Goal: Information Seeking & Learning: Learn about a topic

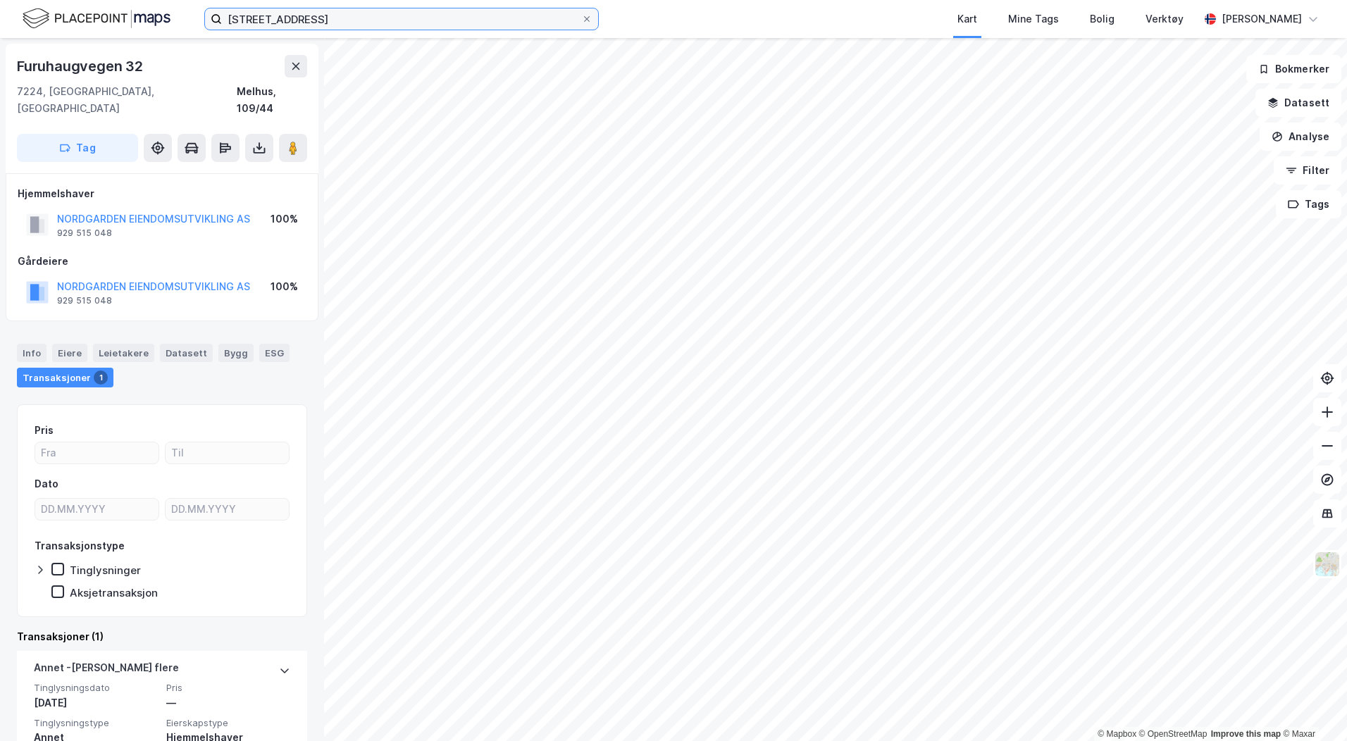
click at [287, 25] on input "[STREET_ADDRESS]" at bounding box center [401, 18] width 359 height 21
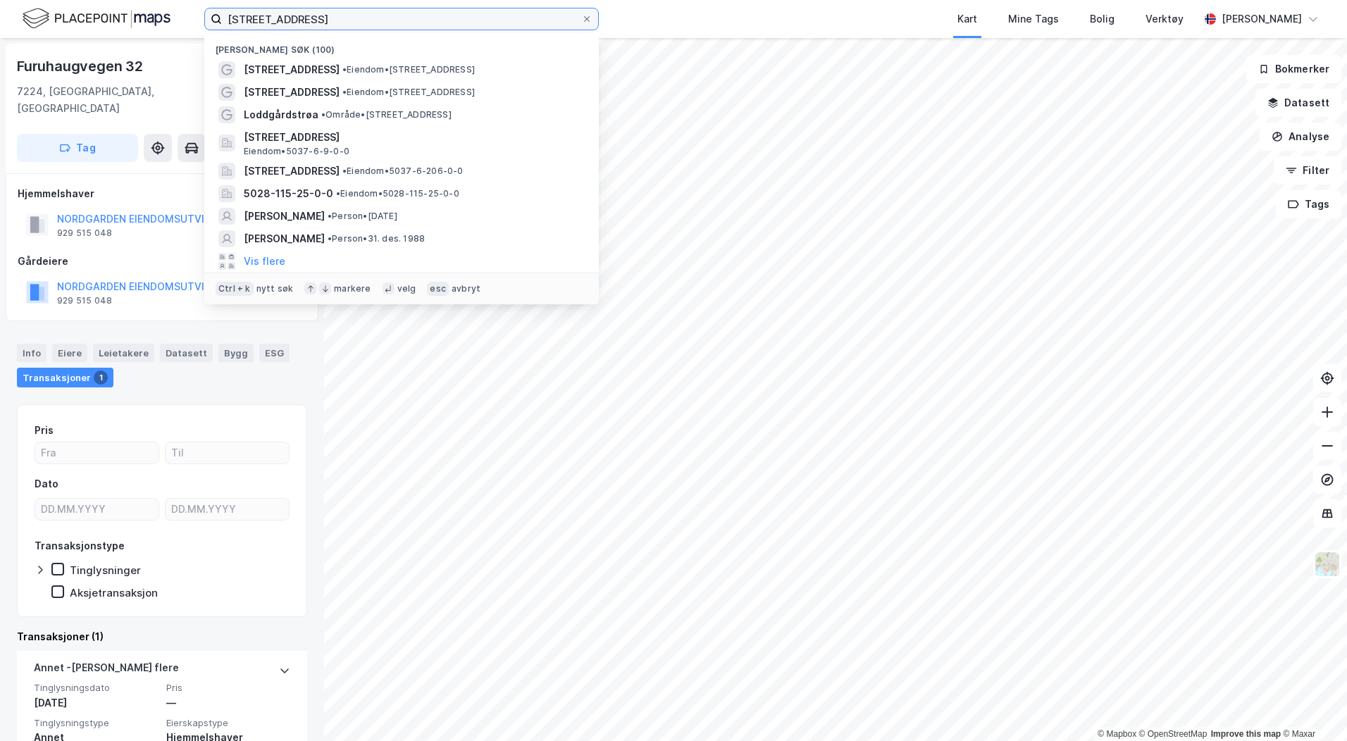
click at [287, 25] on input "[STREET_ADDRESS]" at bounding box center [401, 18] width 359 height 21
type input "kavlivegen"
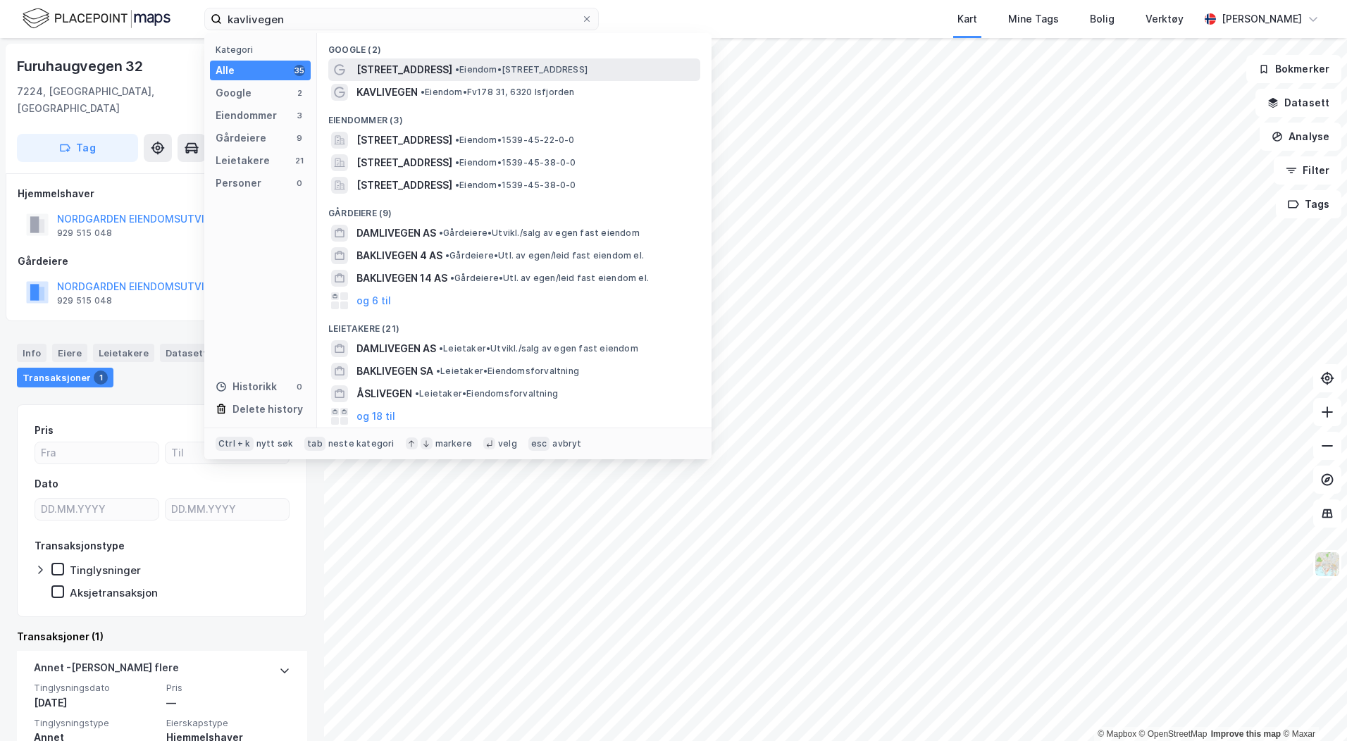
click at [507, 61] on div "[STREET_ADDRESS] • Eiendom • [STREET_ADDRESS]" at bounding box center [527, 69] width 341 height 17
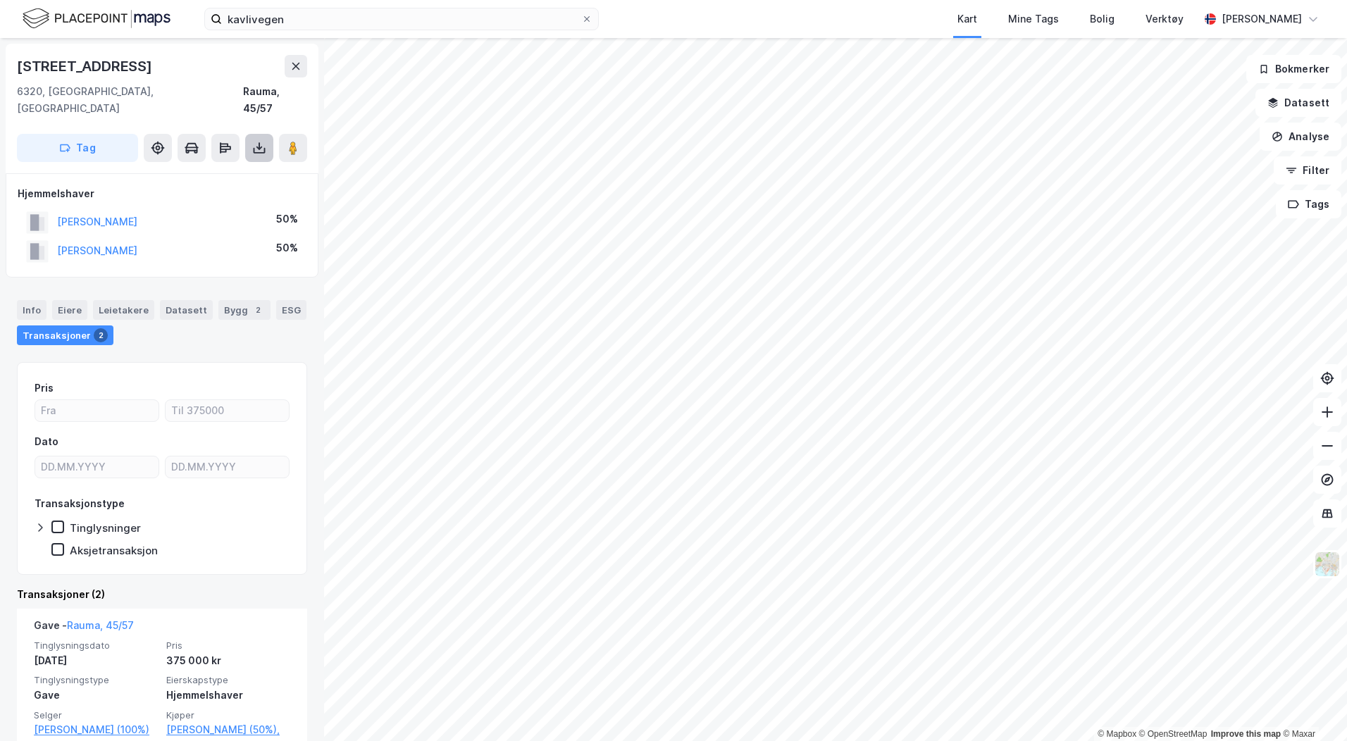
click at [263, 141] on icon at bounding box center [259, 148] width 14 height 14
click at [240, 165] on div "Last ned grunnbok" at bounding box center [198, 176] width 150 height 23
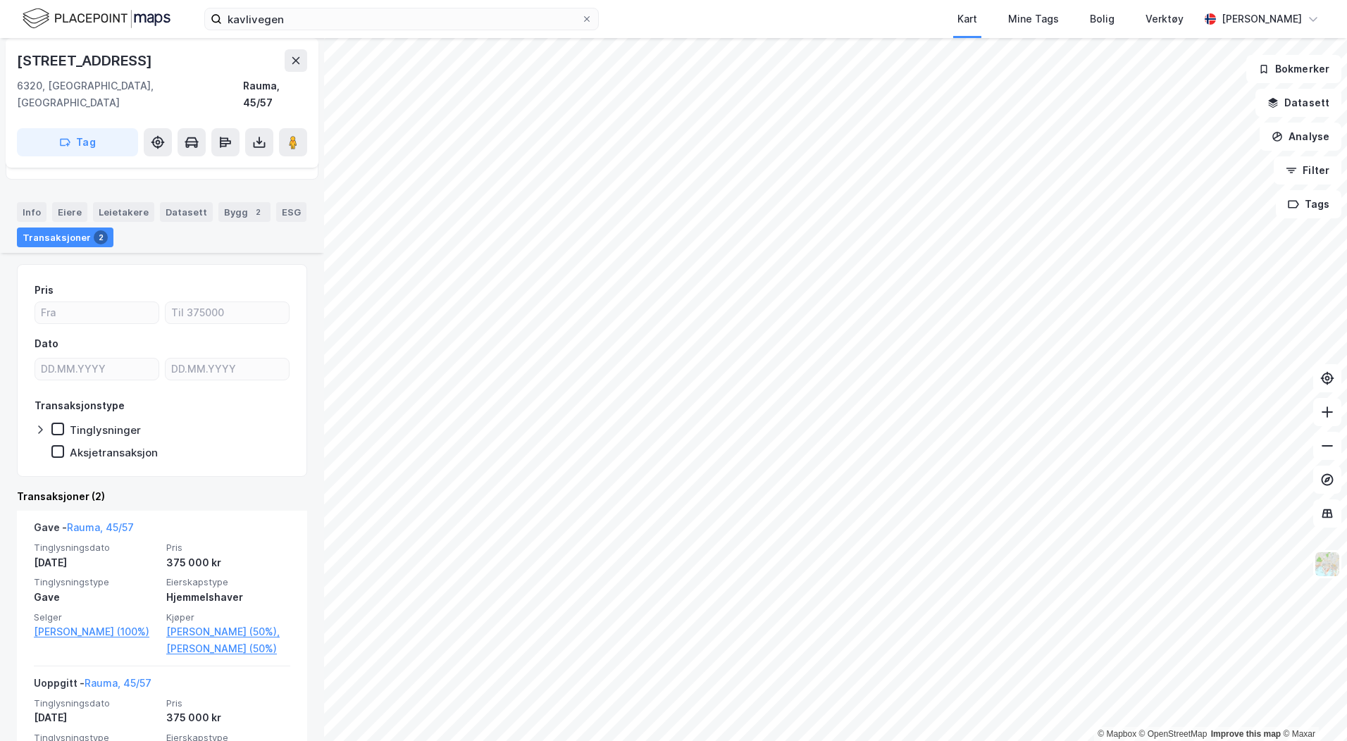
scroll to position [195, 0]
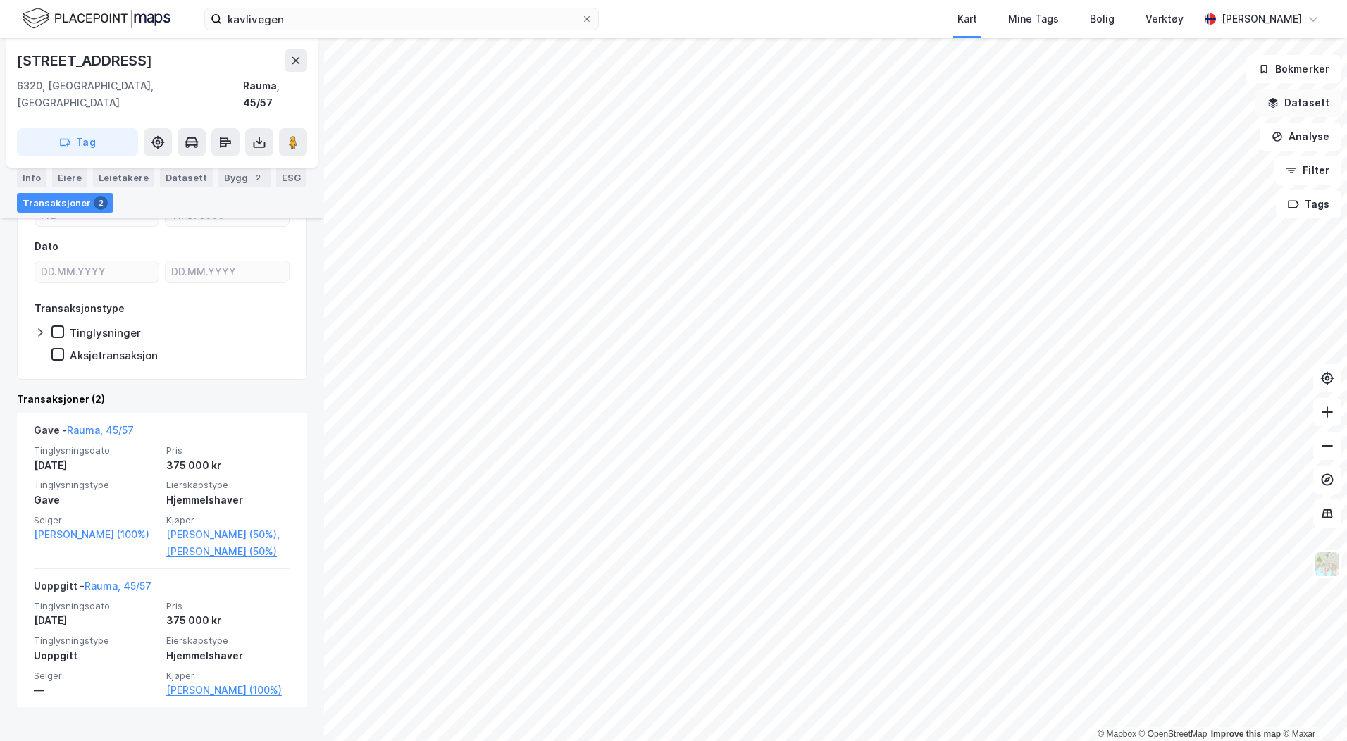
click at [1279, 107] on icon "button" at bounding box center [1273, 102] width 11 height 11
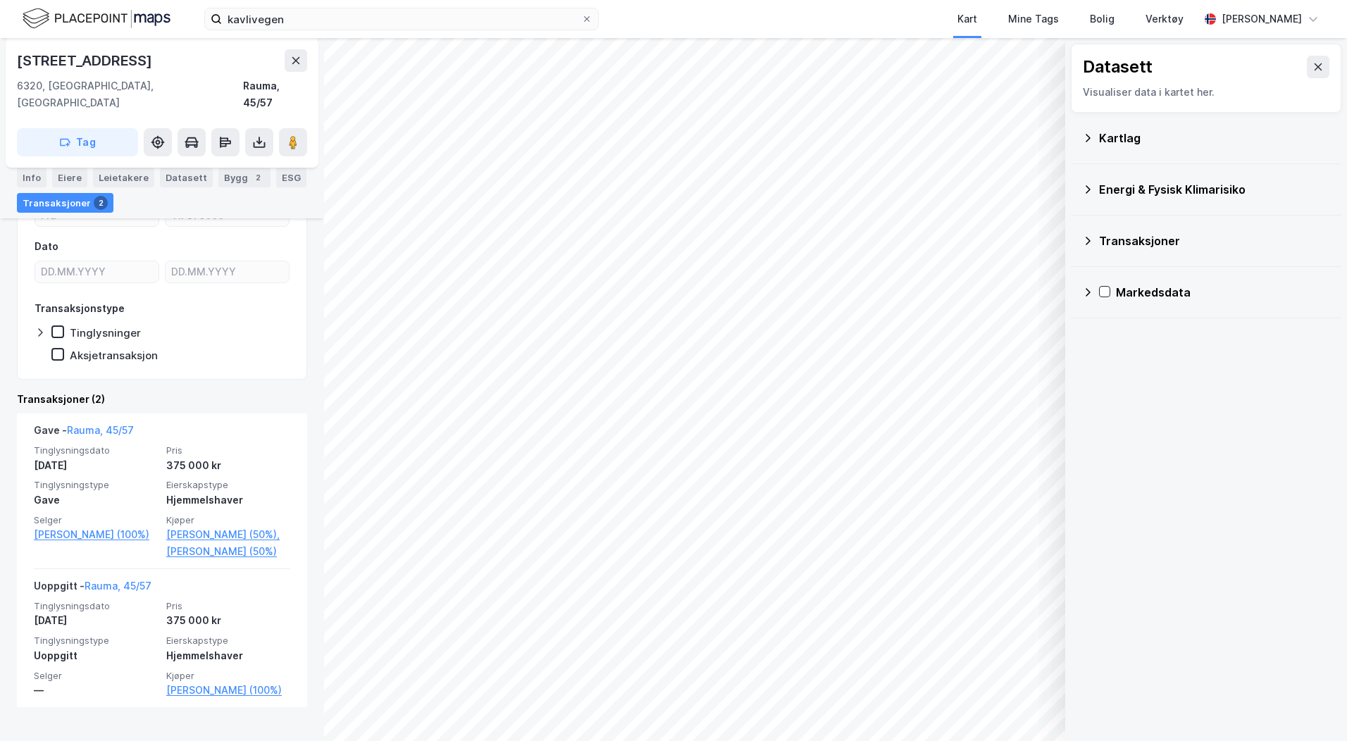
click at [1101, 192] on div "Energi & Fysisk Klimarisiko" at bounding box center [1214, 189] width 231 height 17
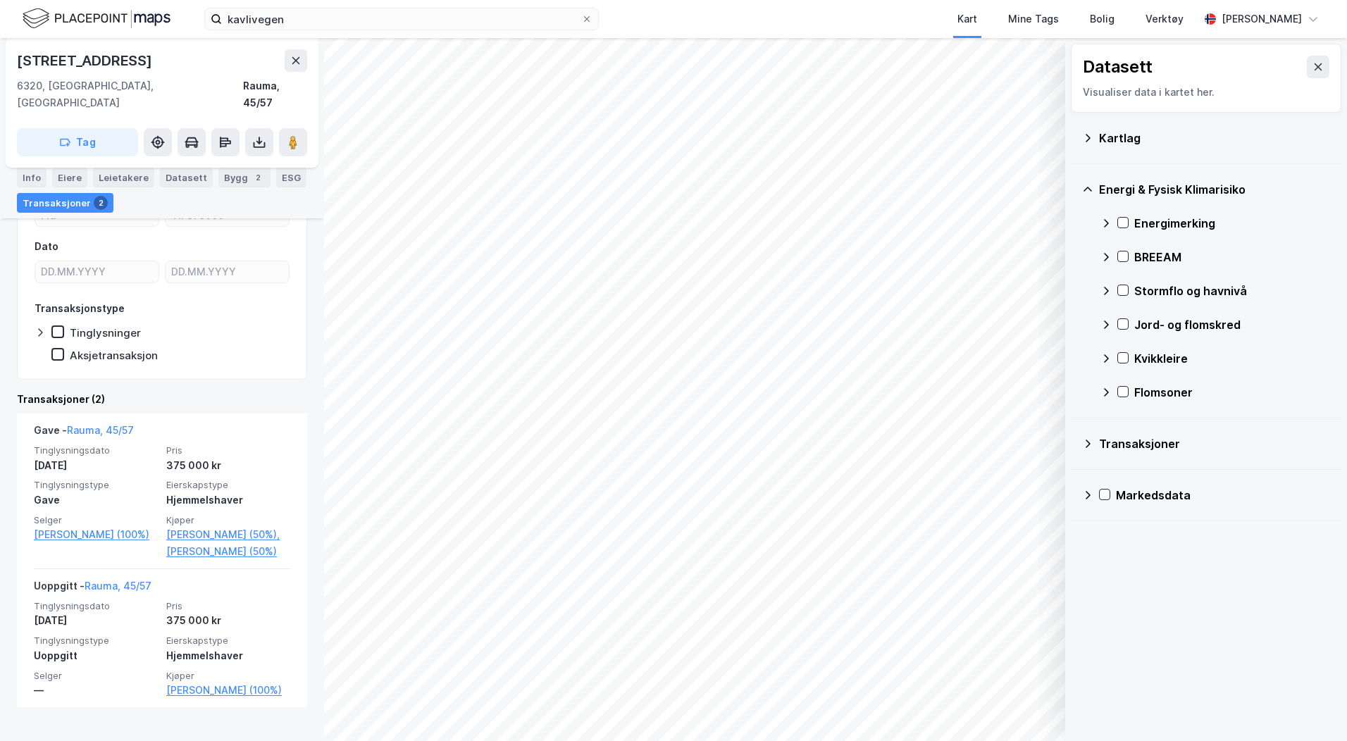
click at [1095, 192] on div "Energi & Fysisk Klimarisiko" at bounding box center [1206, 190] width 248 height 34
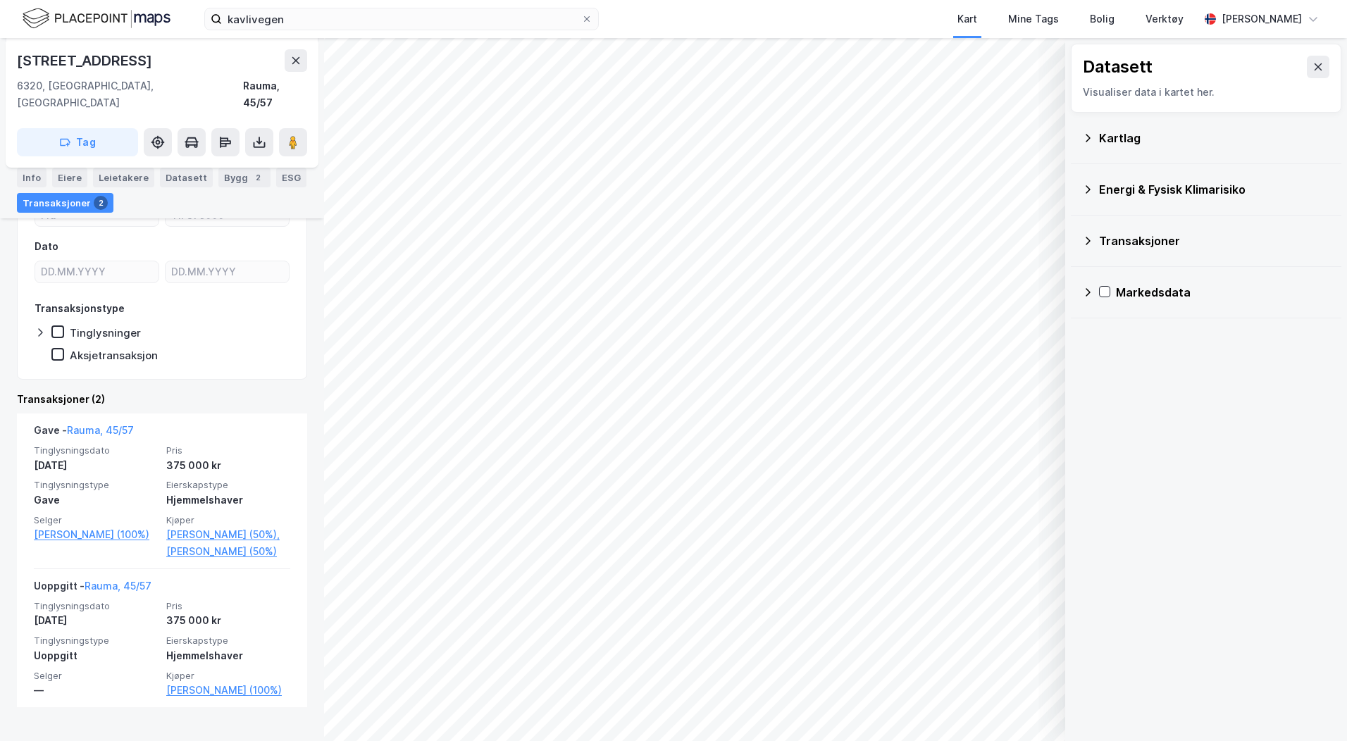
click at [1087, 139] on icon at bounding box center [1087, 137] width 11 height 11
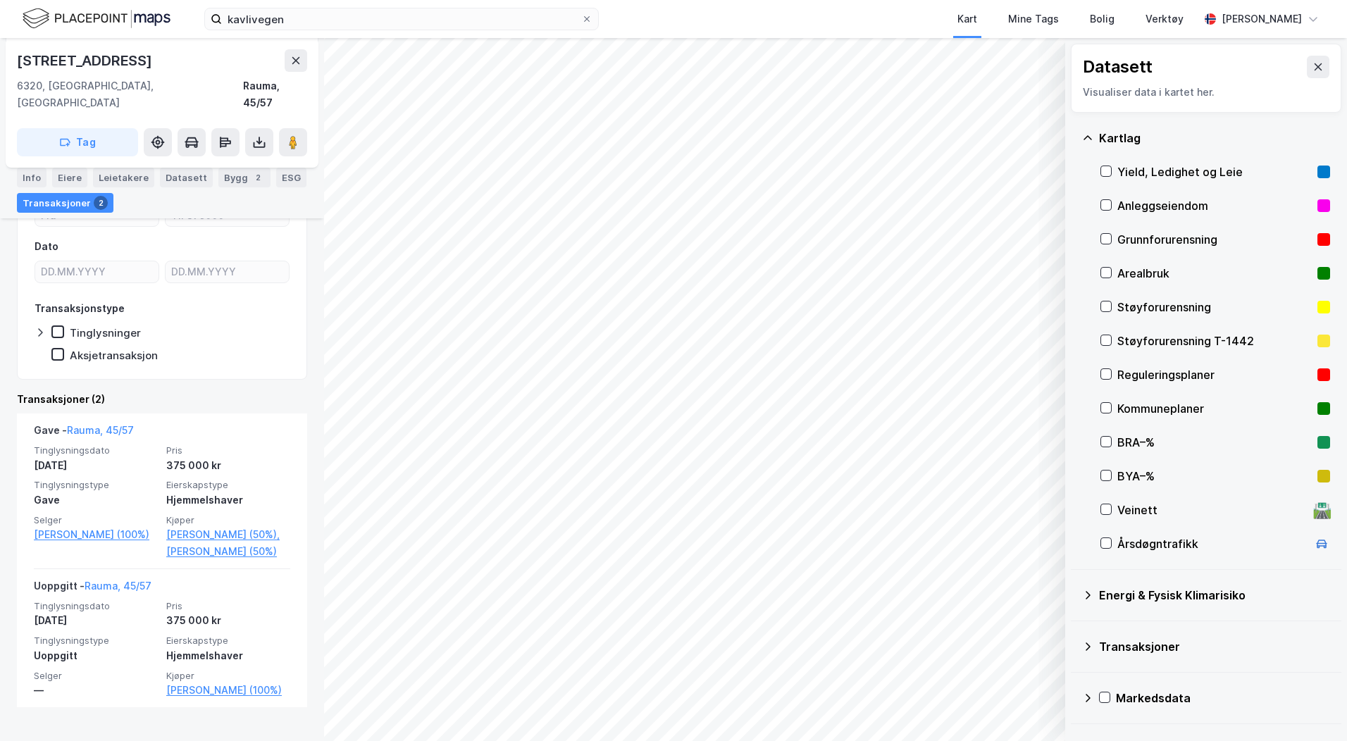
click at [1162, 376] on div "Reguleringsplaner" at bounding box center [1215, 374] width 194 height 17
click at [1112, 376] on div "Reguleringsplaner" at bounding box center [1216, 375] width 230 height 34
click at [1109, 374] on icon at bounding box center [1106, 374] width 10 height 10
click at [1107, 404] on icon at bounding box center [1106, 408] width 10 height 10
click at [39, 177] on div "Info" at bounding box center [32, 178] width 30 height 20
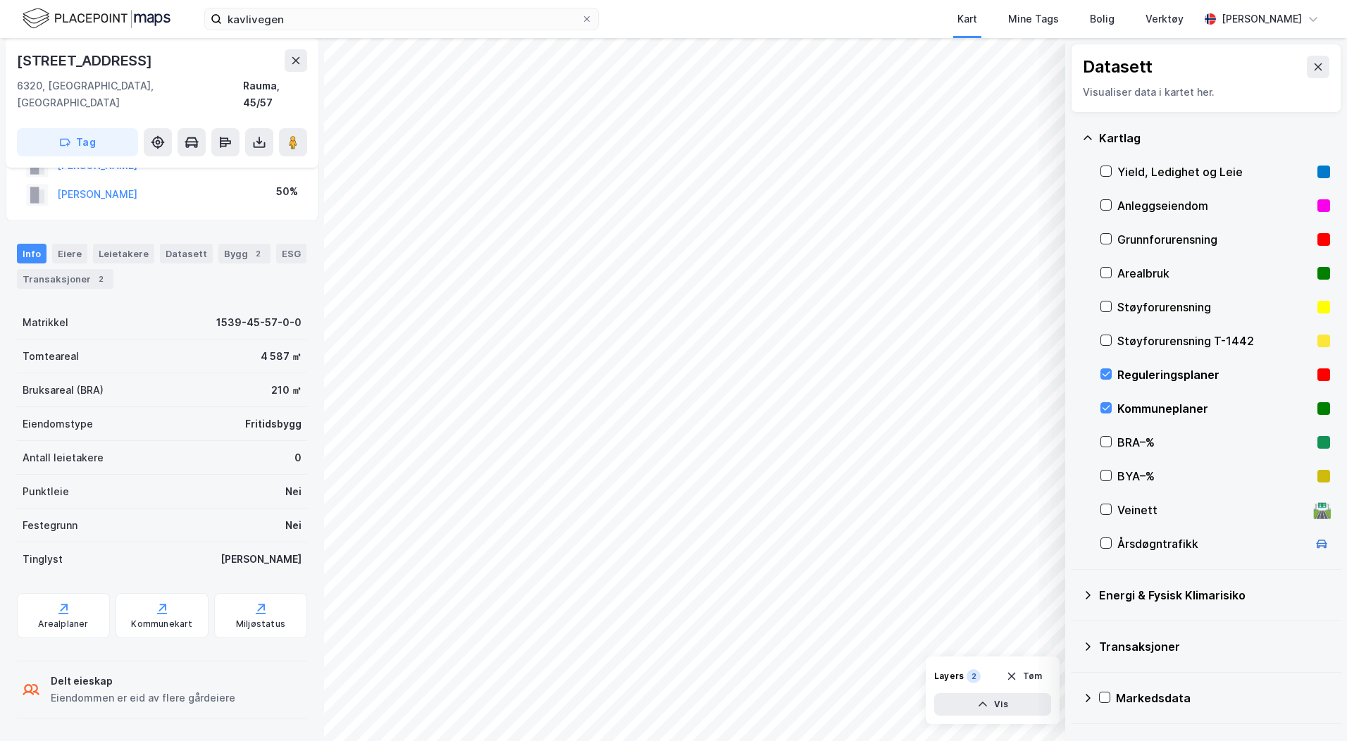
scroll to position [39, 0]
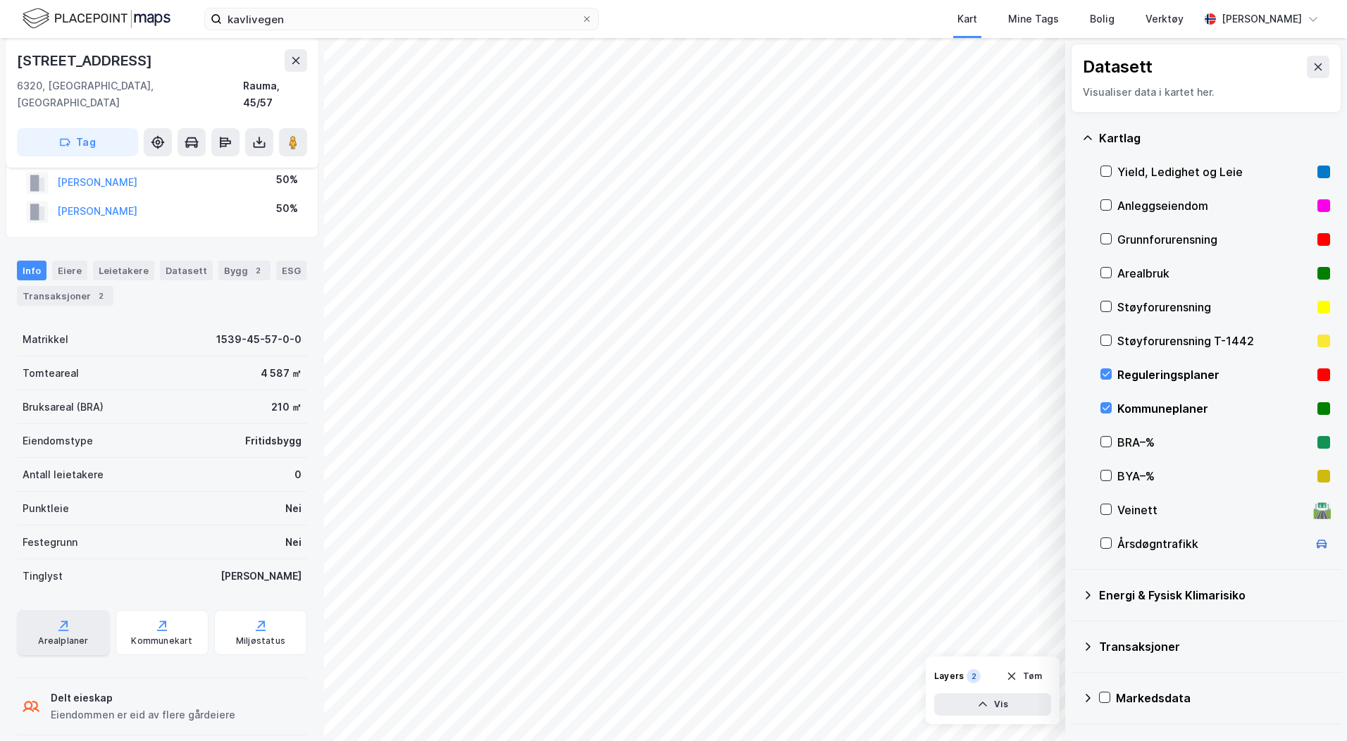
click at [58, 619] on icon at bounding box center [63, 626] width 14 height 14
click at [1104, 411] on icon at bounding box center [1106, 408] width 10 height 10
click at [1106, 370] on icon at bounding box center [1106, 374] width 10 height 10
click at [138, 631] on div "Kommunekart" at bounding box center [162, 632] width 93 height 45
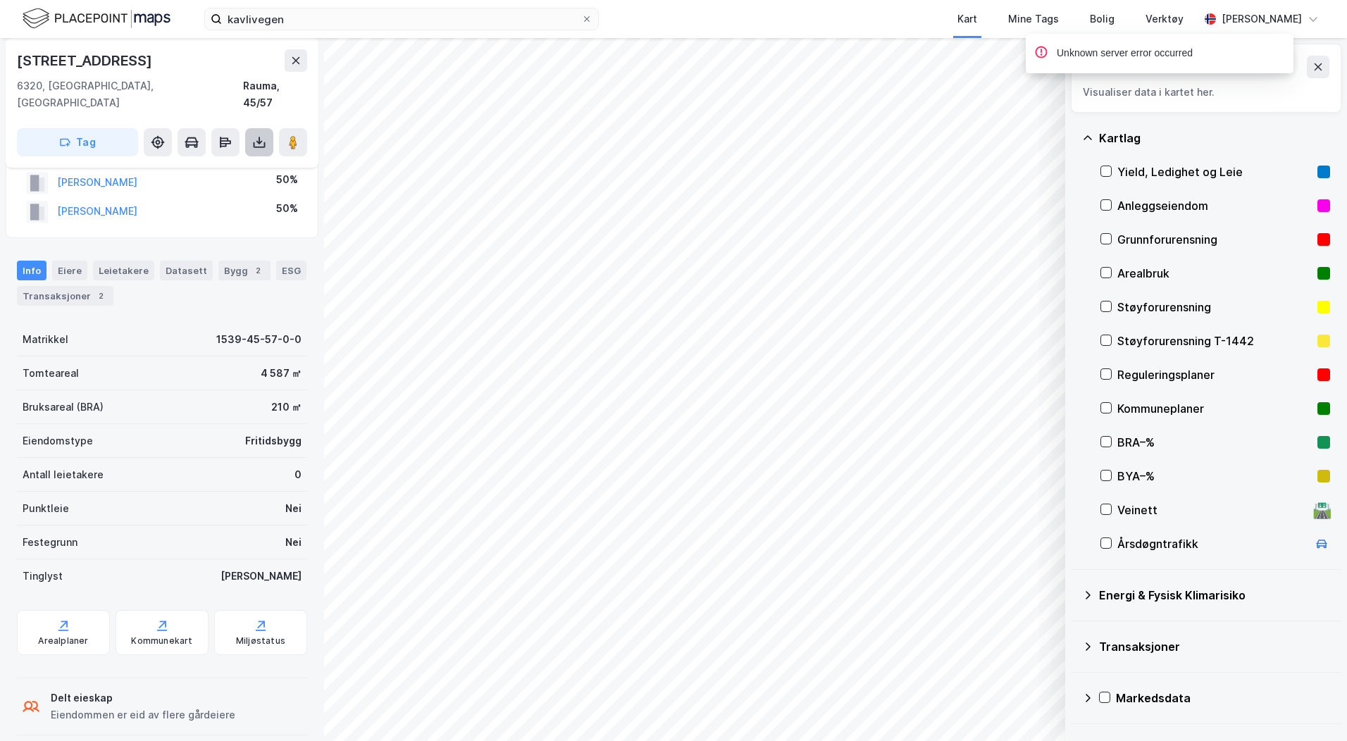
click at [263, 135] on icon at bounding box center [259, 142] width 14 height 14
click at [218, 182] on div "Last ned matrikkelrapport" at bounding box center [198, 193] width 150 height 23
click at [1112, 340] on div "Støyforurensning T-1442" at bounding box center [1216, 341] width 230 height 34
click at [1110, 307] on icon at bounding box center [1106, 307] width 10 height 10
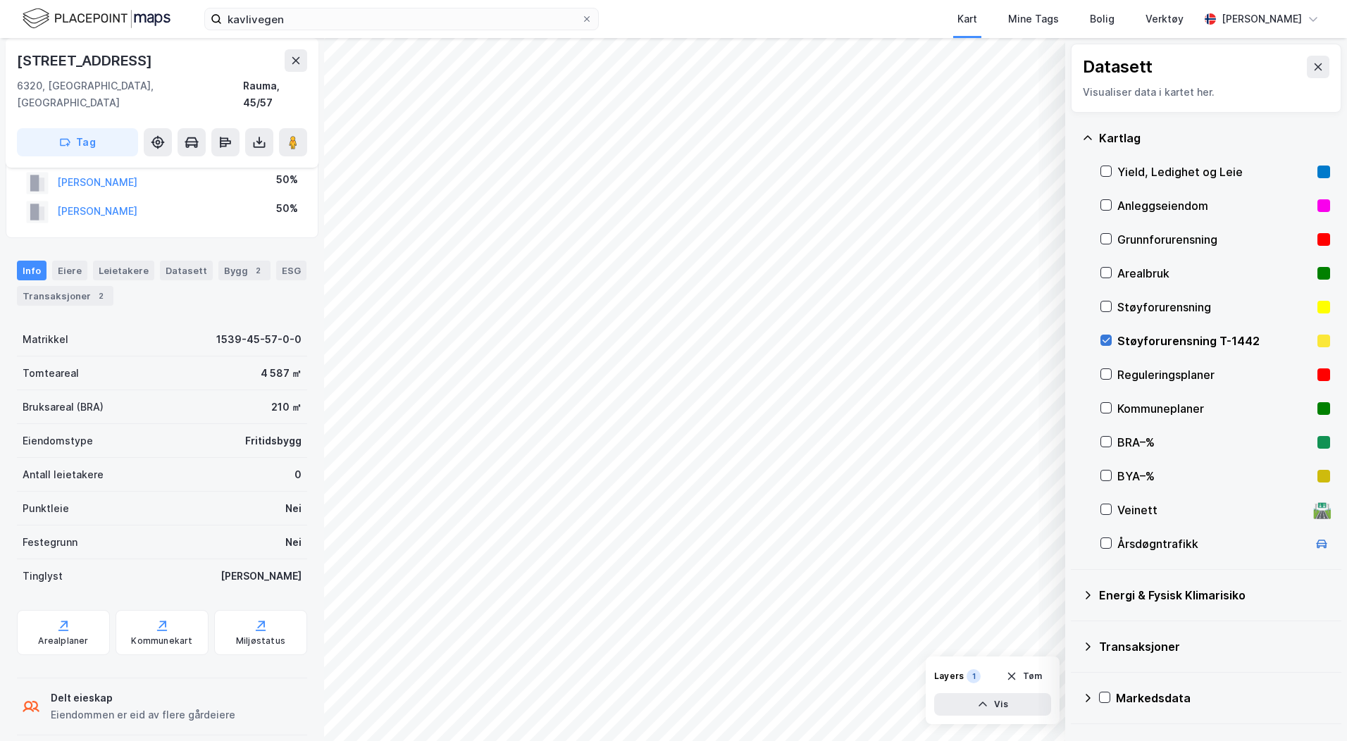
click at [1108, 338] on icon at bounding box center [1106, 340] width 10 height 10
click at [1091, 596] on icon at bounding box center [1087, 595] width 11 height 11
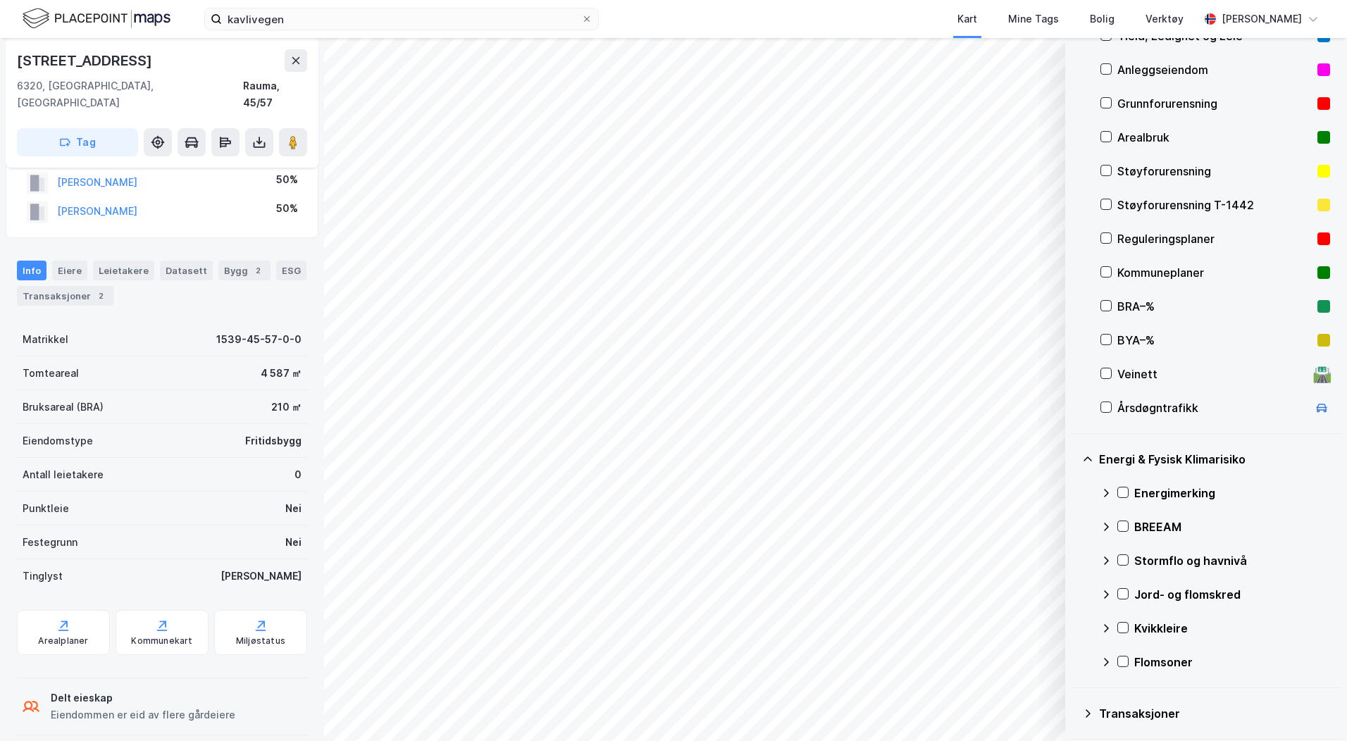
scroll to position [192, 0]
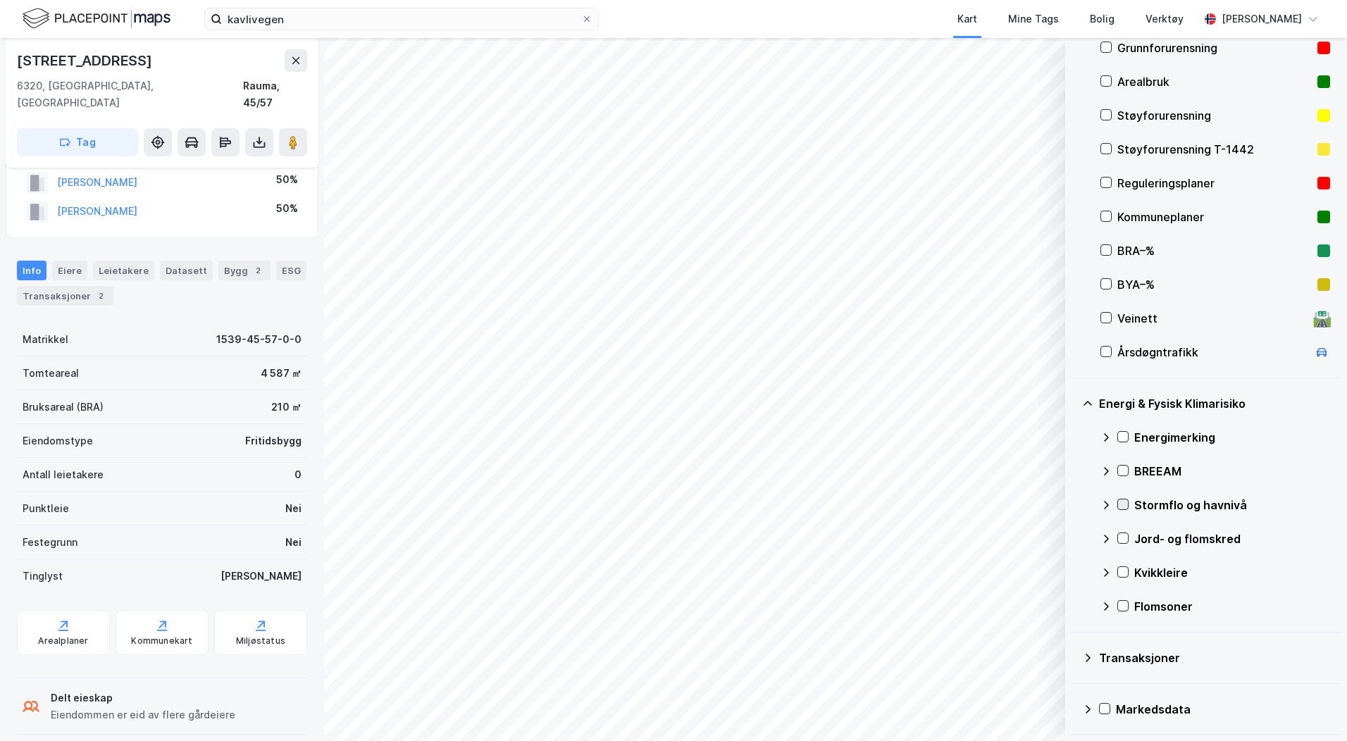
click at [1124, 507] on icon at bounding box center [1123, 505] width 10 height 10
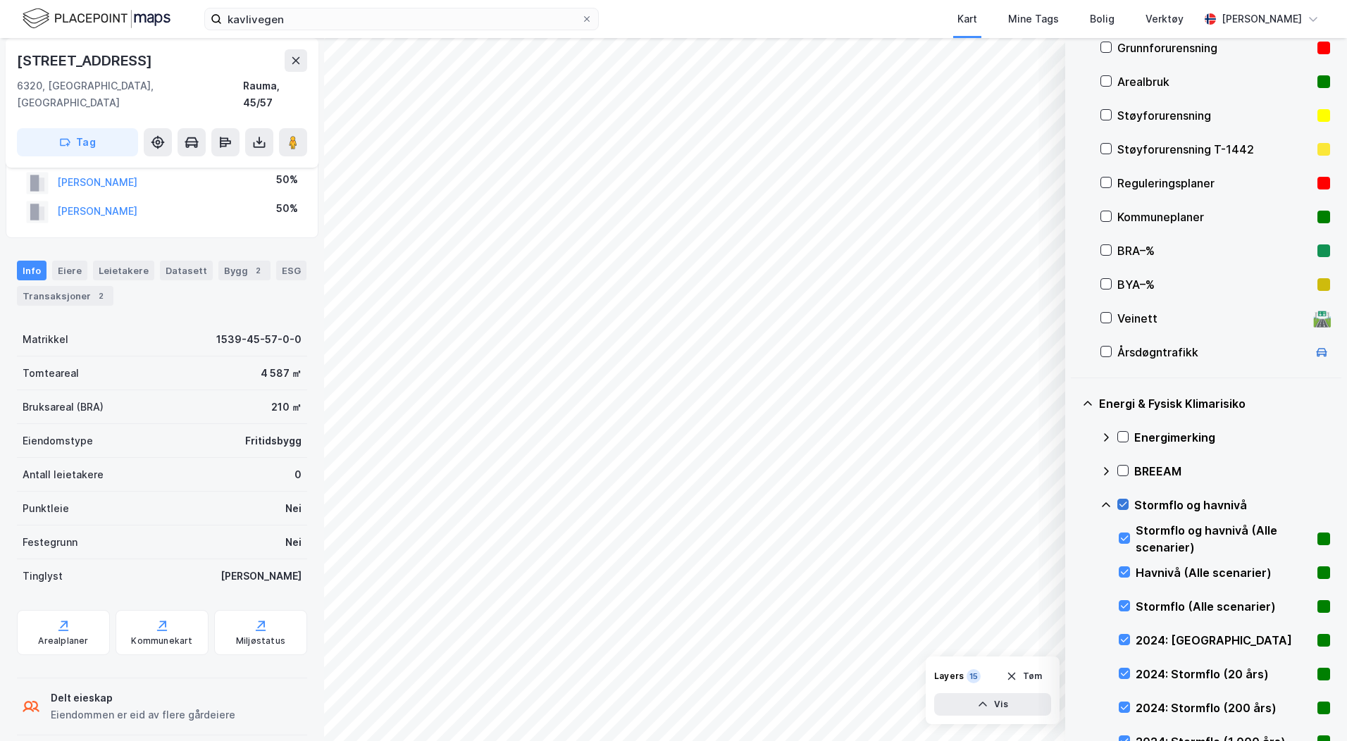
click at [1124, 507] on icon at bounding box center [1123, 505] width 10 height 10
click at [1108, 507] on icon at bounding box center [1106, 505] width 11 height 11
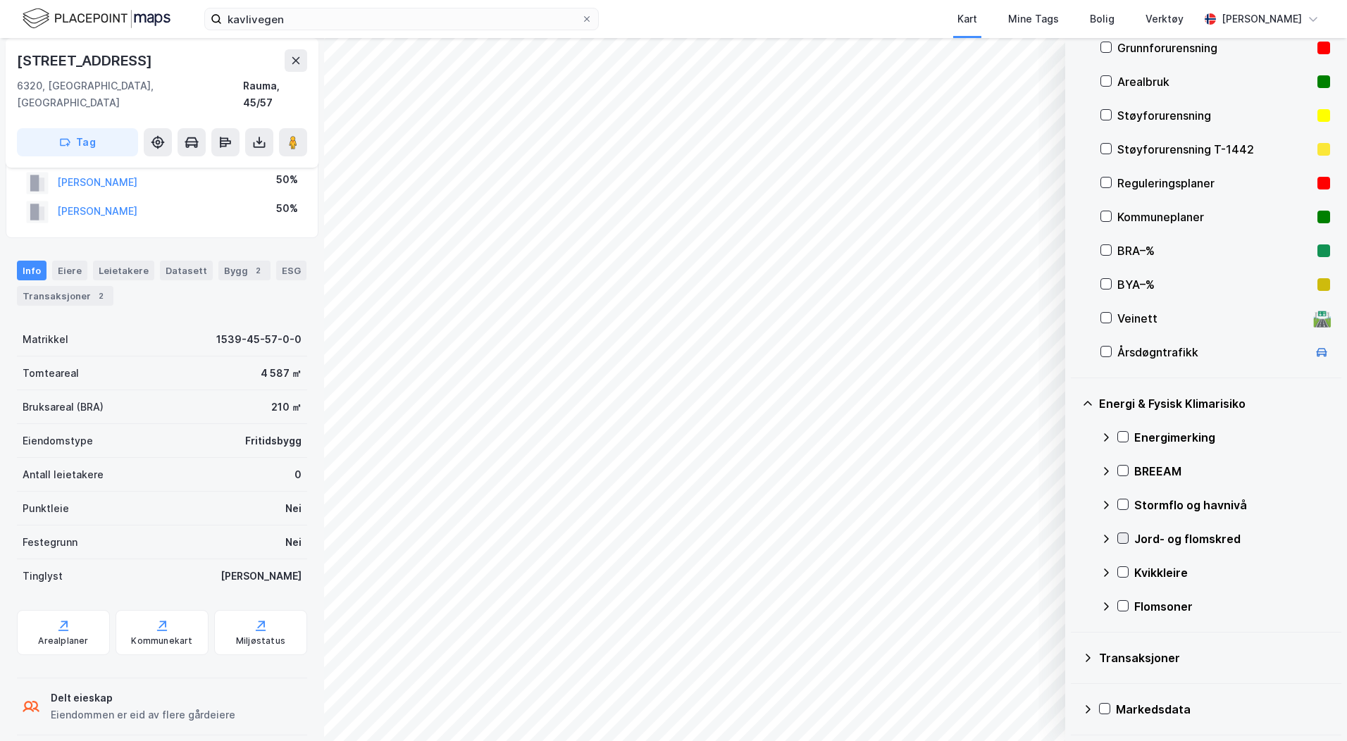
click at [1125, 538] on icon at bounding box center [1124, 538] width 8 height 5
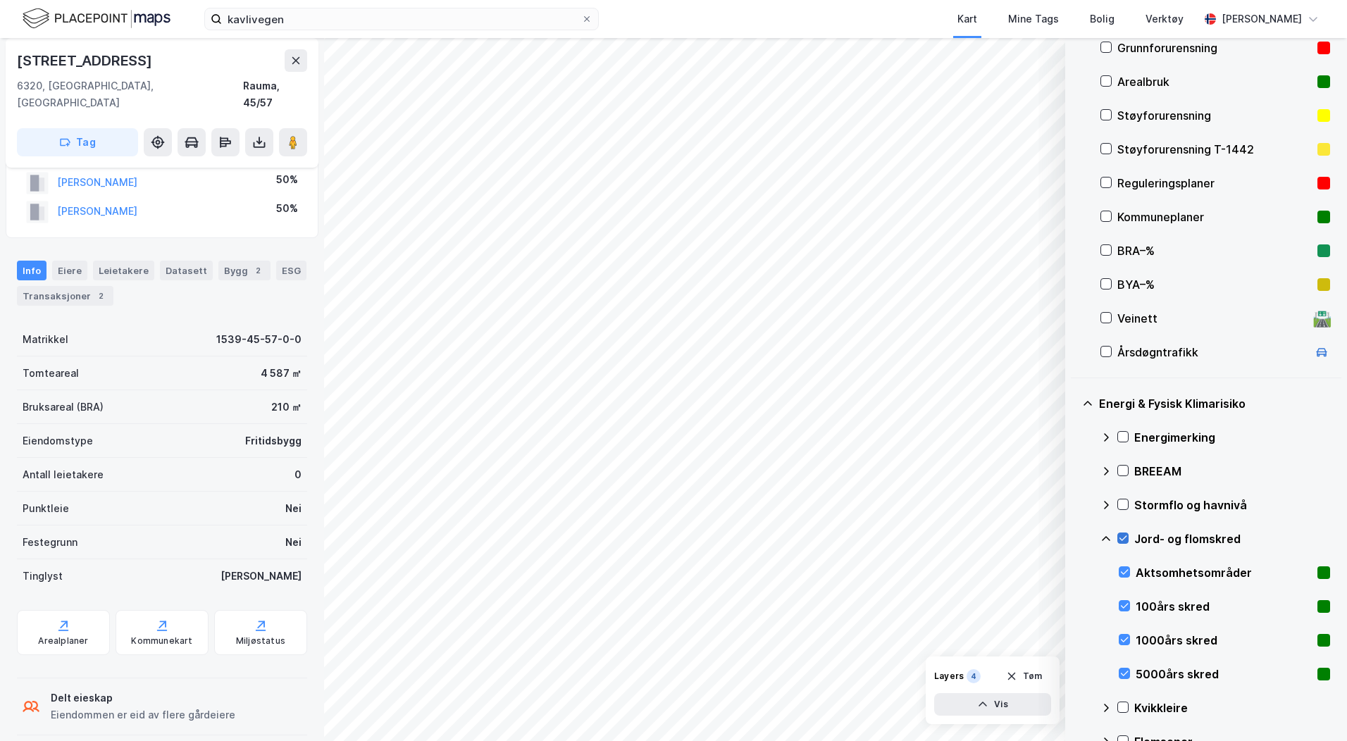
click at [1125, 538] on icon at bounding box center [1124, 538] width 8 height 5
click at [1122, 705] on icon at bounding box center [1123, 708] width 10 height 10
click at [1014, 709] on button "Vis" at bounding box center [992, 704] width 117 height 23
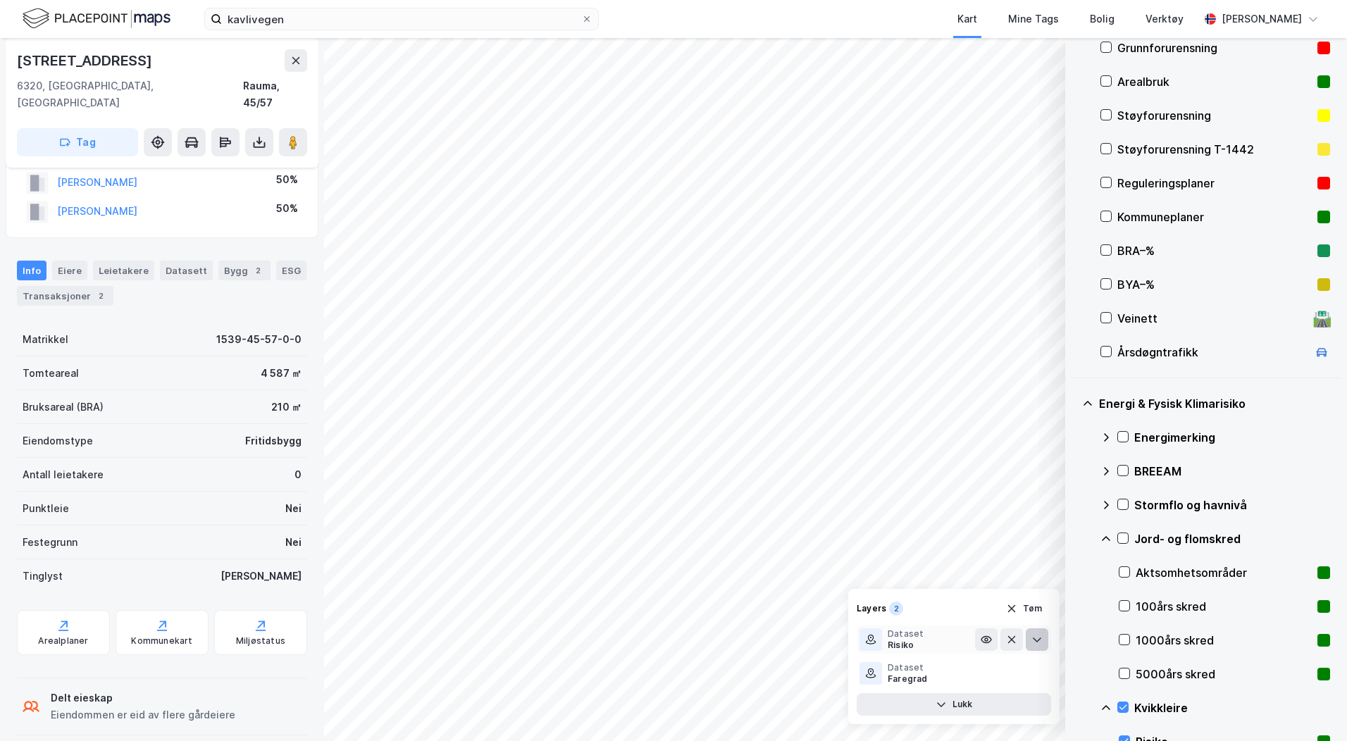
click at [1030, 638] on button at bounding box center [1037, 640] width 23 height 23
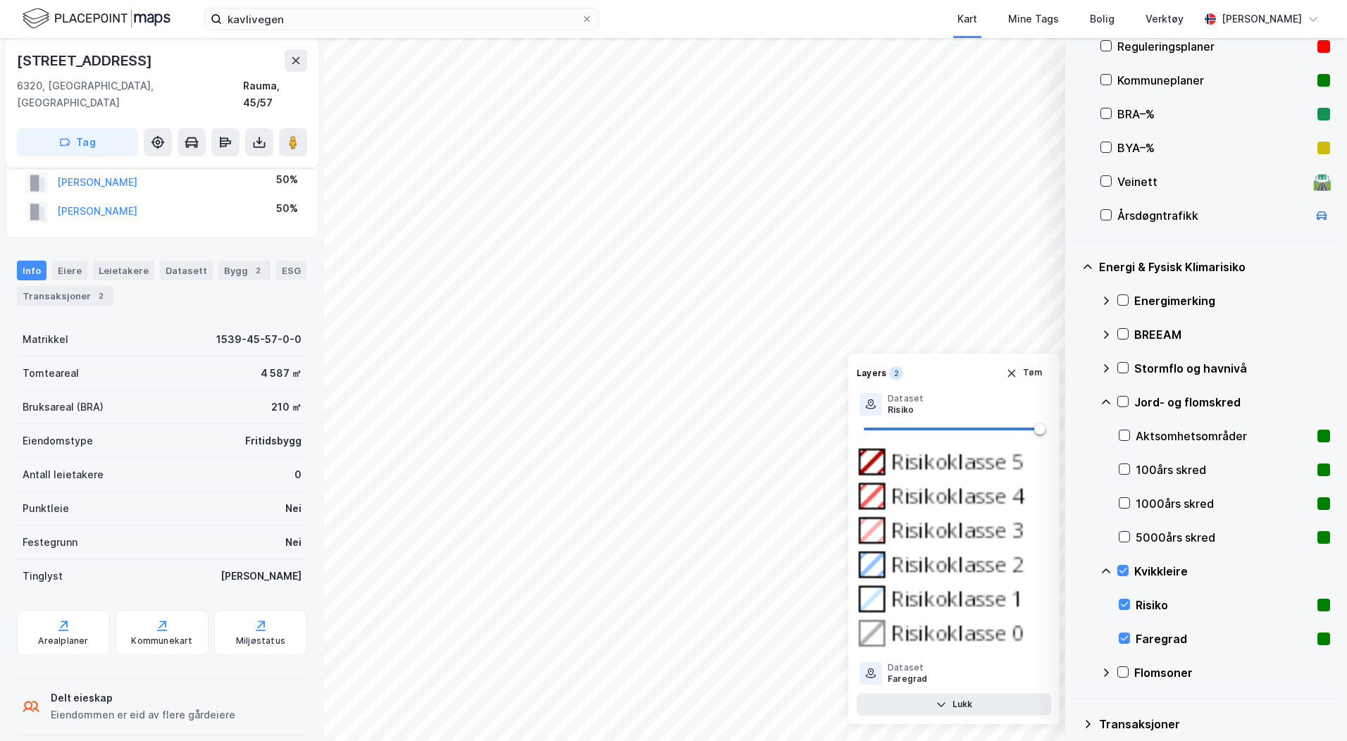
scroll to position [395, 0]
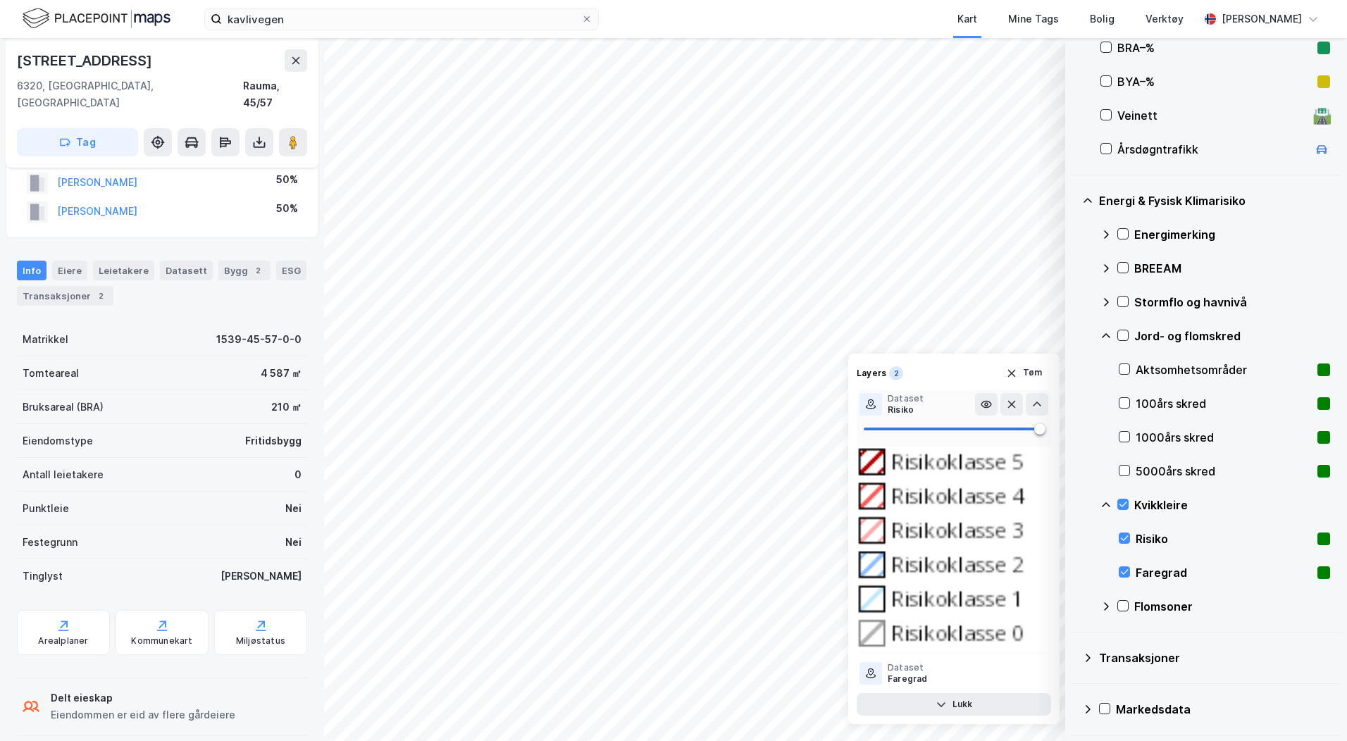
click at [928, 632] on img at bounding box center [954, 550] width 194 height 206
click at [1030, 675] on button at bounding box center [1037, 673] width 23 height 23
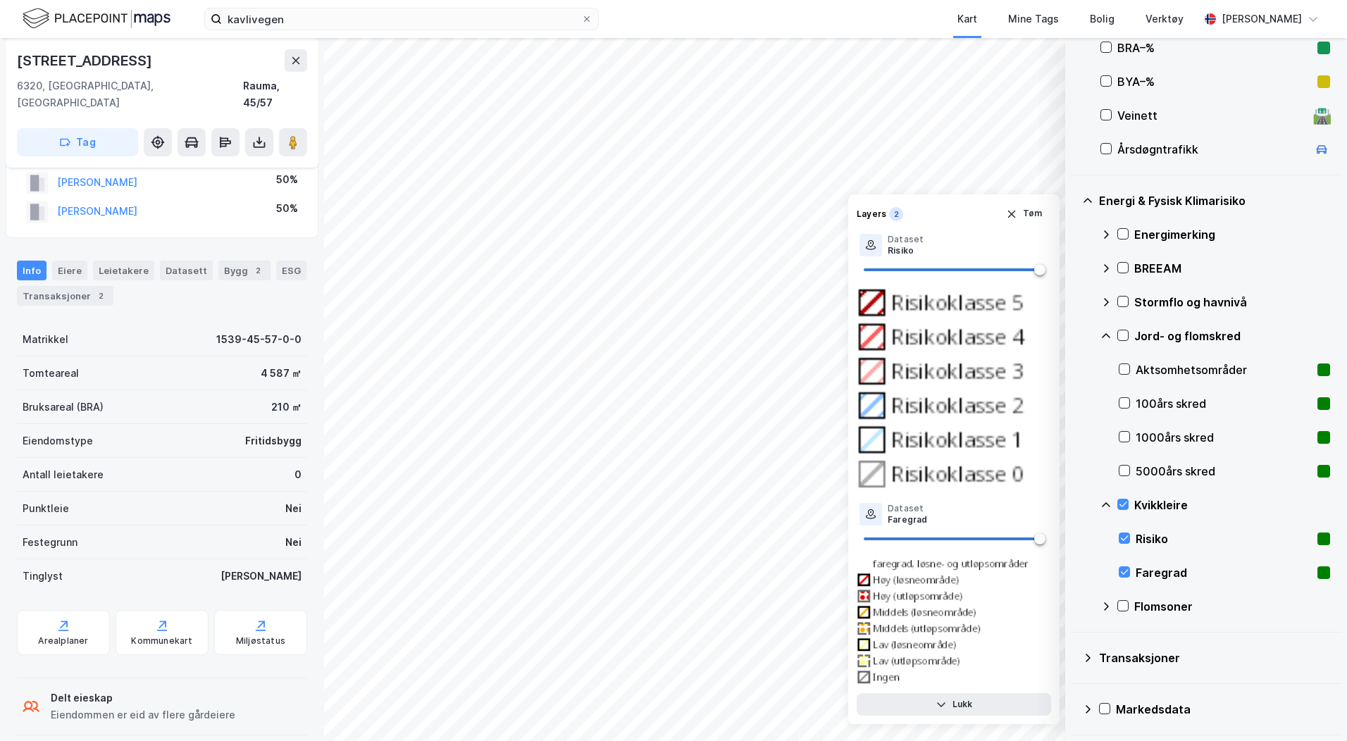
scroll to position [0, 0]
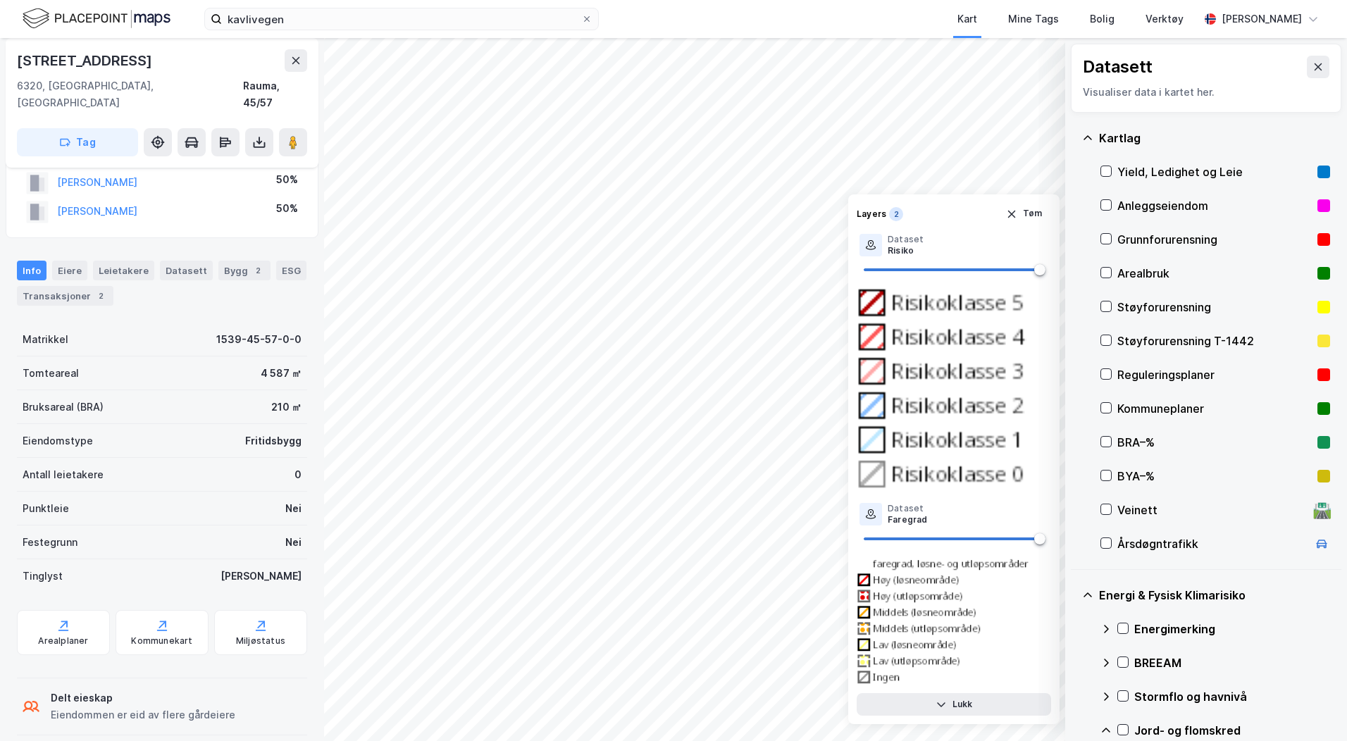
click at [1307, 75] on button at bounding box center [1318, 67] width 23 height 23
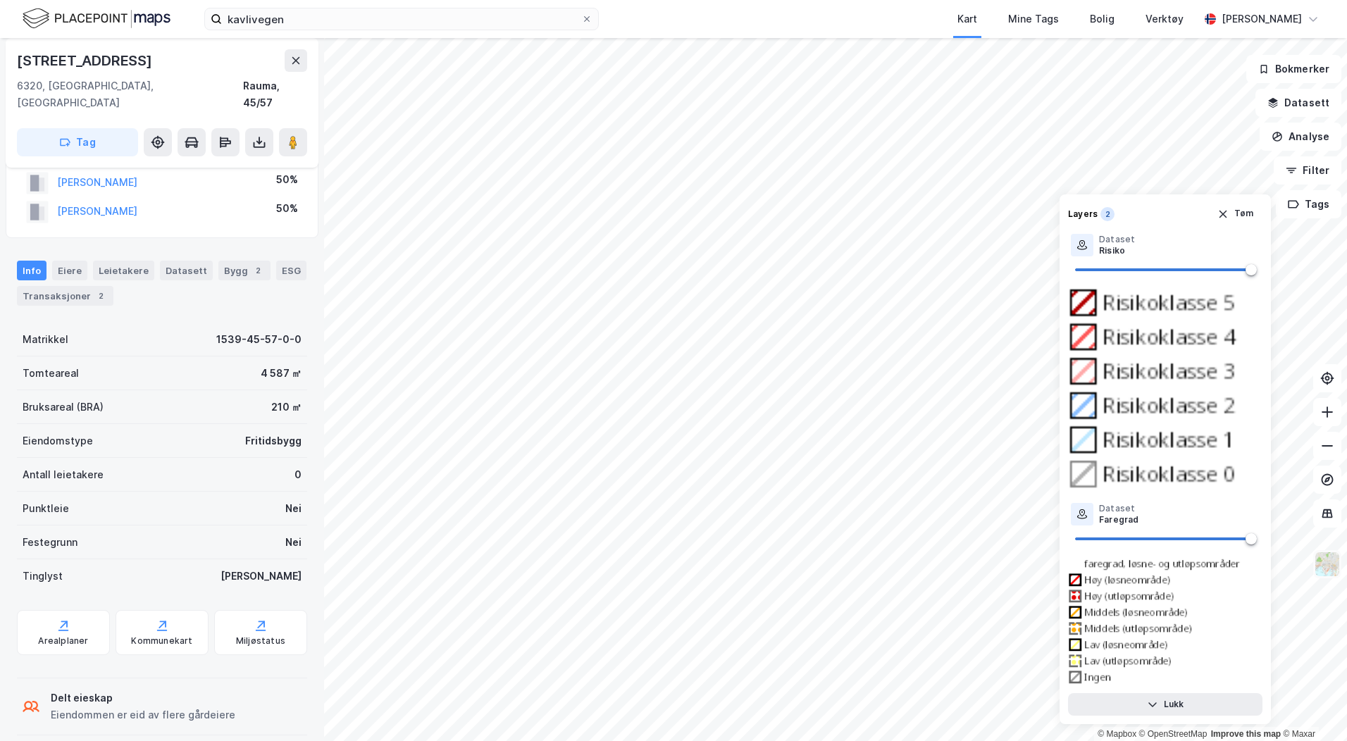
click at [1326, 560] on img at bounding box center [1327, 564] width 27 height 27
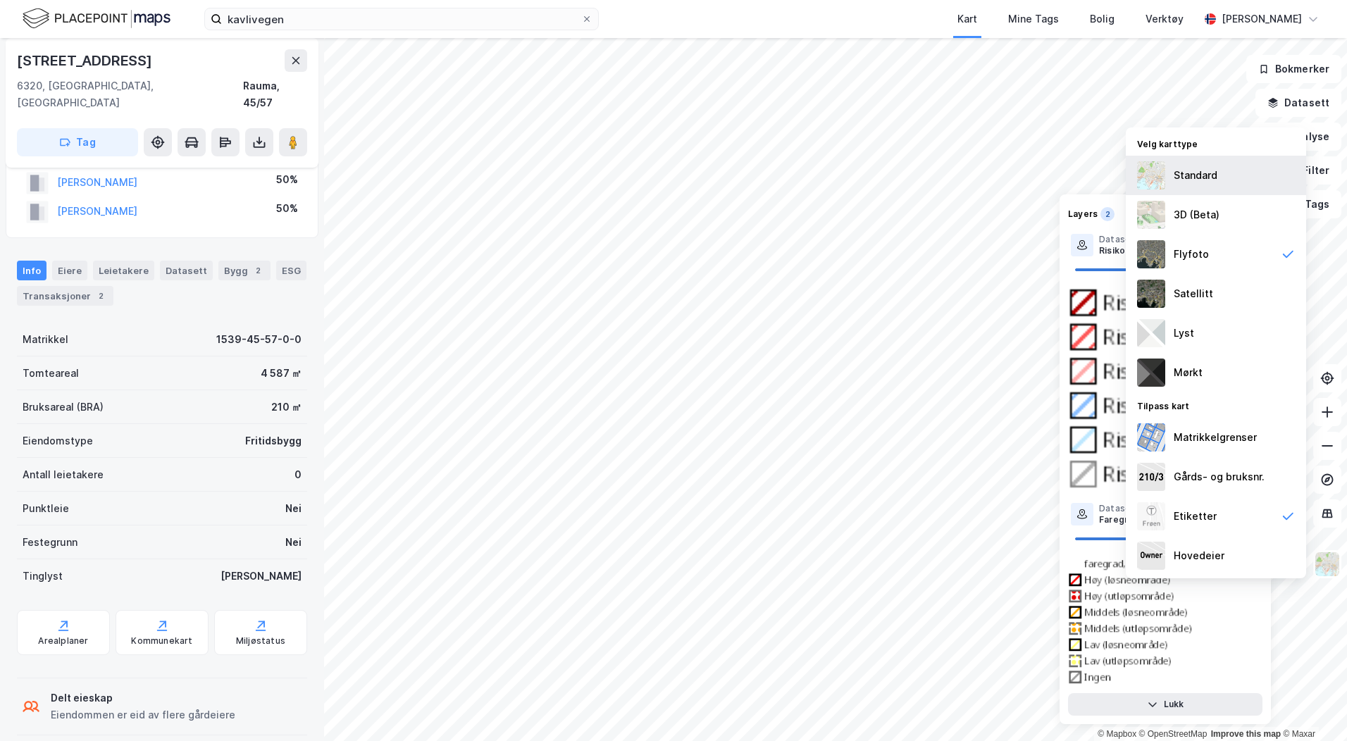
click at [1265, 180] on div "Standard" at bounding box center [1216, 175] width 180 height 39
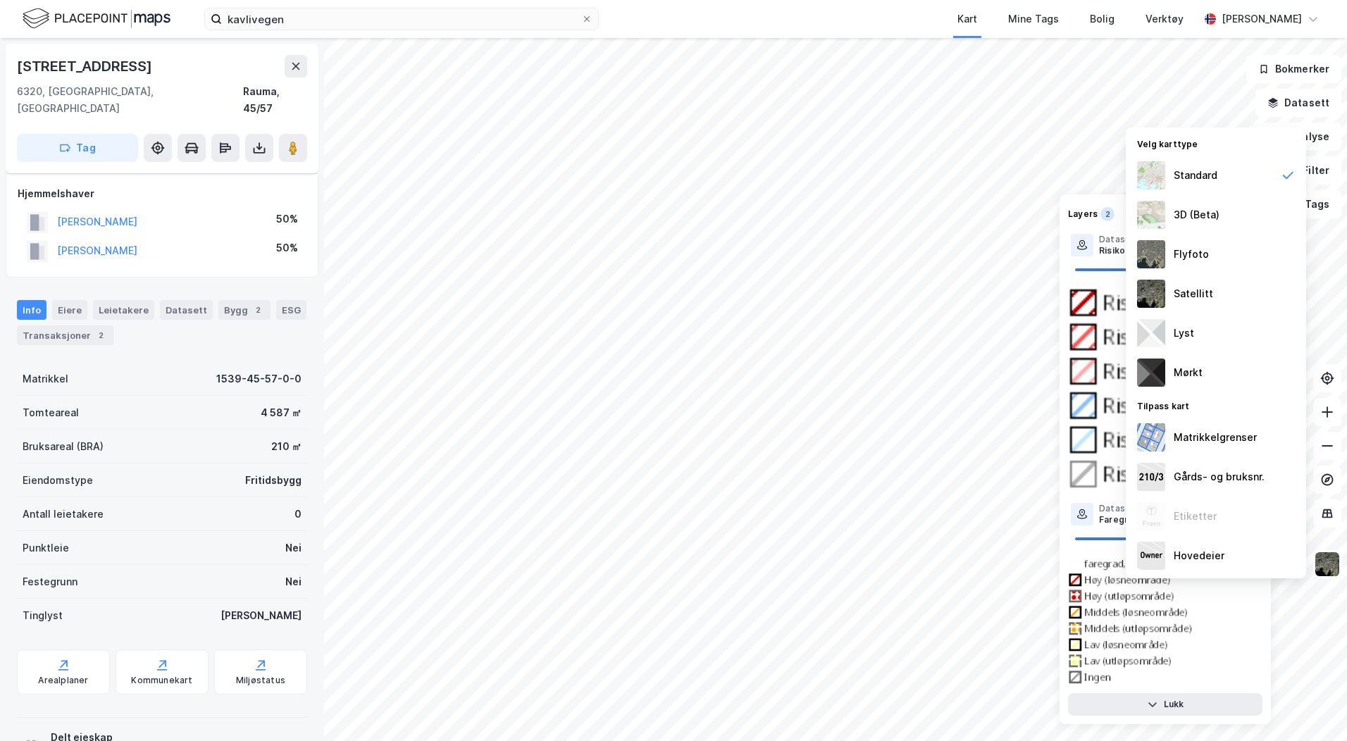
scroll to position [39, 0]
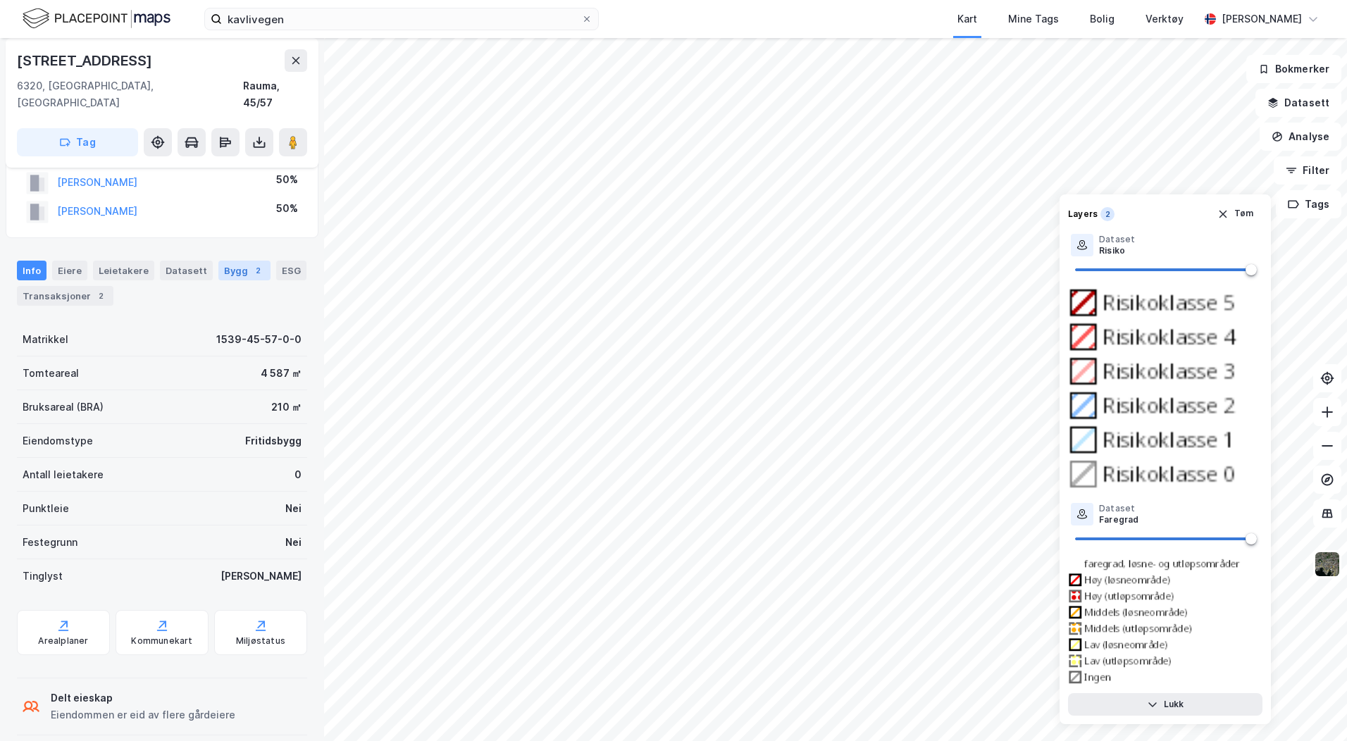
click at [251, 264] on div "2" at bounding box center [258, 271] width 14 height 14
